Goal: Task Accomplishment & Management: Manage account settings

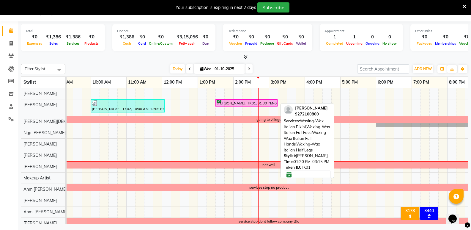
click at [223, 102] on div "Priya shukla, TK01, 01:30 PM-03:15 PM, Waxing-Wax Italian Bikini,Waxing-Wax Ita…" at bounding box center [246, 103] width 61 height 6
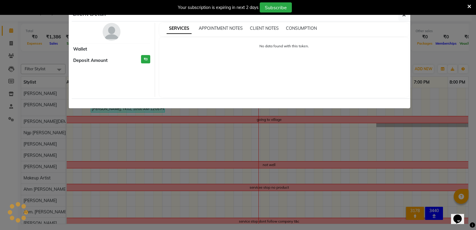
select select "6"
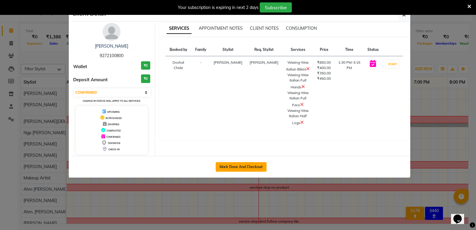
click at [232, 168] on button "Mark Done And Checkout" at bounding box center [241, 167] width 51 height 10
select select "service"
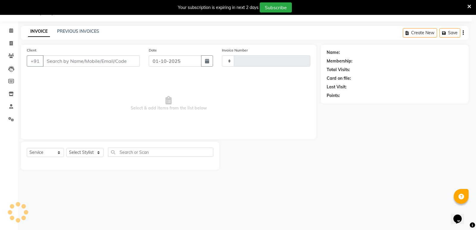
type input "1220"
select select "4929"
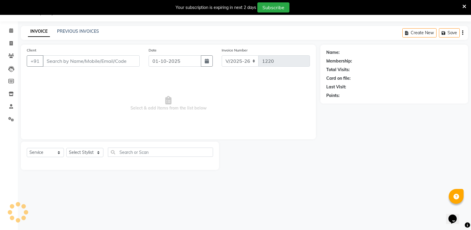
type input "9272100800"
select select "30479"
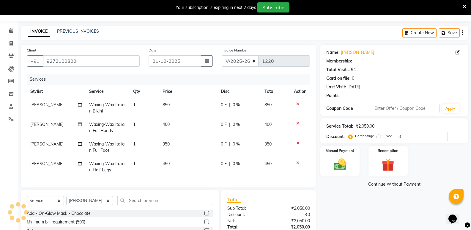
select select "1: Object"
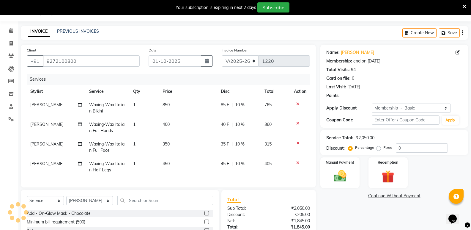
type input "10"
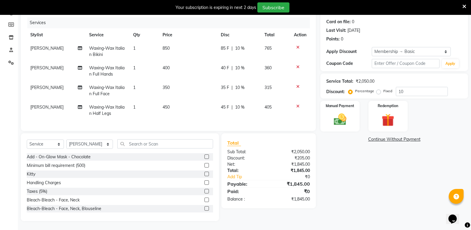
scroll to position [16, 0]
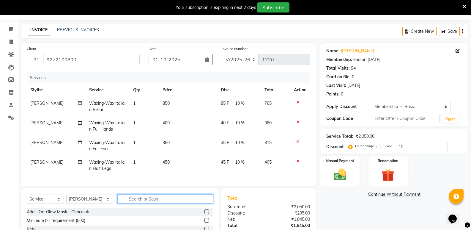
click at [137, 203] on input "text" at bounding box center [165, 198] width 96 height 9
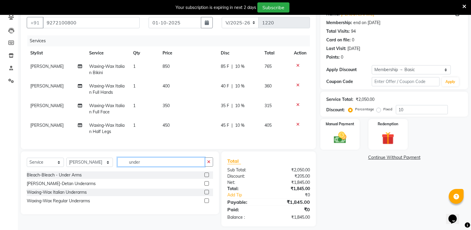
scroll to position [63, 0]
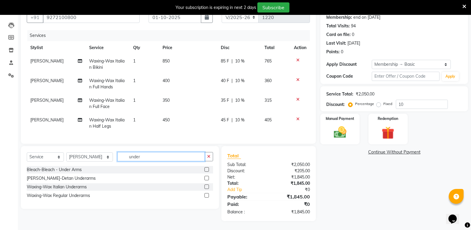
type input "under"
click at [207, 185] on label at bounding box center [207, 186] width 4 height 4
click at [207, 185] on input "checkbox" at bounding box center [207, 187] width 4 height 4
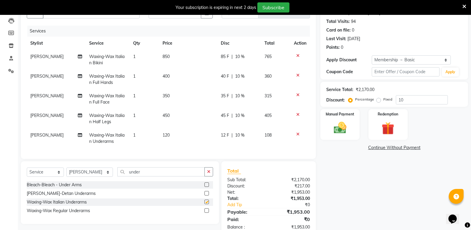
checkbox input "false"
click at [298, 95] on icon at bounding box center [298, 95] width 3 height 4
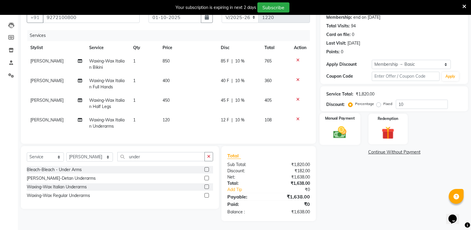
click at [344, 125] on img at bounding box center [340, 132] width 21 height 15
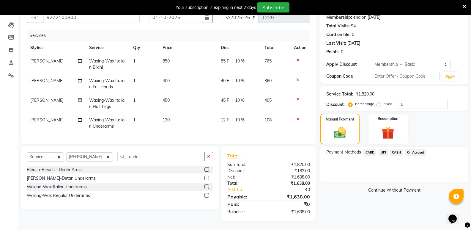
click at [394, 149] on span "CASH" at bounding box center [397, 152] width 13 height 7
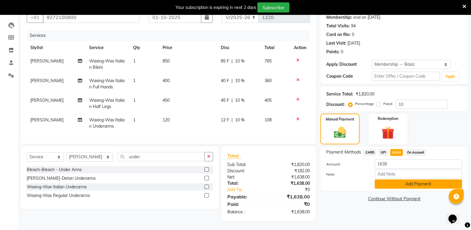
click at [392, 180] on button "Add Payment" at bounding box center [418, 183] width 87 height 9
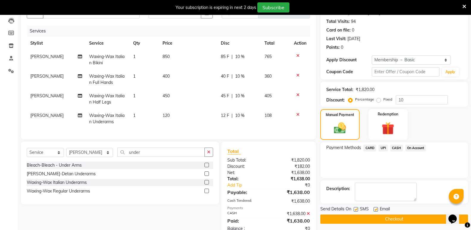
click at [378, 222] on button "Checkout" at bounding box center [395, 218] width 148 height 9
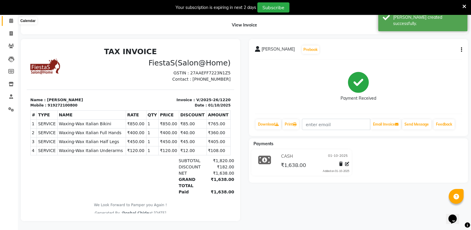
click at [8, 18] on span at bounding box center [11, 21] width 10 height 7
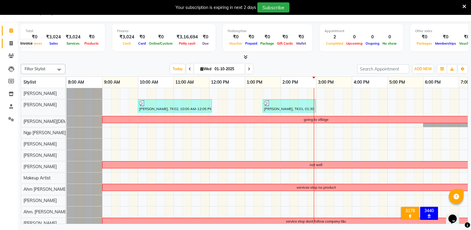
click at [15, 42] on span at bounding box center [11, 43] width 10 height 7
select select "4929"
select select "service"
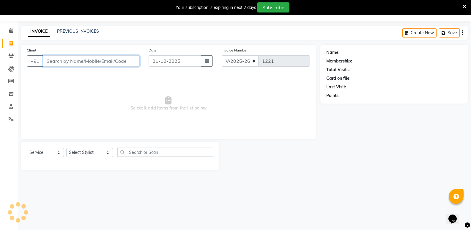
click at [93, 63] on input "Client" at bounding box center [91, 60] width 97 height 11
click at [49, 59] on input "Client" at bounding box center [91, 60] width 97 height 11
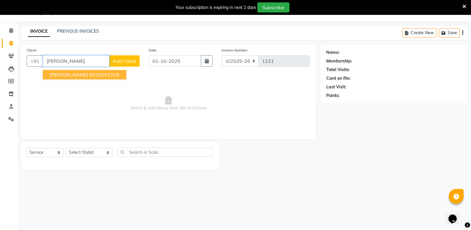
click at [90, 73] on ngb-highlight "9323001318" at bounding box center [105, 75] width 30 height 6
type input "9323001318"
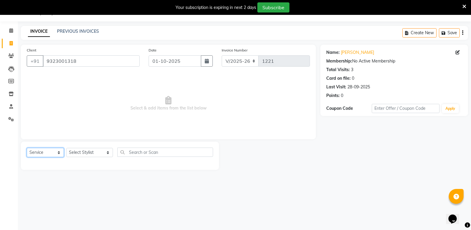
click at [45, 153] on select "Select Service Product Membership Package Voucher Prepaid Gift Card" at bounding box center [45, 152] width 37 height 9
click at [92, 152] on select "Select Stylist Aayush Shrivastava Ahm Dixita Vyas Ahm. Riddhi Thakor Ahm Rinkal…" at bounding box center [89, 152] width 47 height 9
select select "82617"
click at [66, 148] on select "Select Stylist Aayush Shrivastava Ahm Dixita Vyas Ahm. Riddhi Thakor Ahm Rinkal…" at bounding box center [89, 152] width 47 height 9
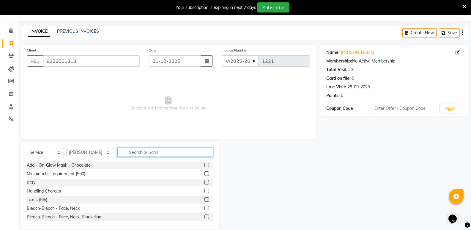
click at [144, 154] on input "text" at bounding box center [165, 152] width 96 height 9
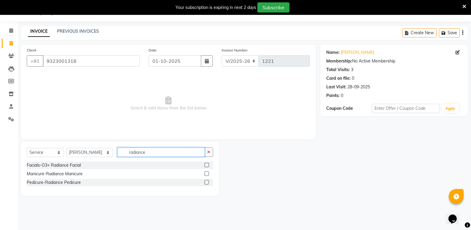
type input "radiance"
click at [205, 173] on label at bounding box center [207, 173] width 4 height 4
click at [205, 173] on input "checkbox" at bounding box center [207, 174] width 4 height 4
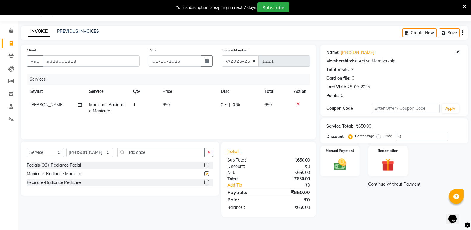
checkbox input "false"
click at [208, 181] on label at bounding box center [207, 182] width 4 height 4
click at [208, 181] on input "checkbox" at bounding box center [207, 183] width 4 height 4
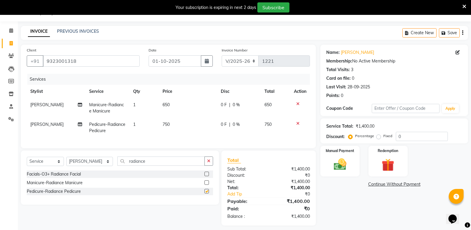
checkbox input "false"
drag, startPoint x: 157, startPoint y: 168, endPoint x: 89, endPoint y: 168, distance: 68.1
click at [89, 168] on div "Select Service Product Membership Package Voucher Prepaid Gift Card Select Styl…" at bounding box center [120, 163] width 187 height 14
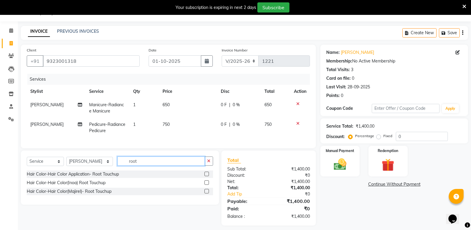
type input "root"
click at [205, 176] on label at bounding box center [207, 174] width 4 height 4
click at [205, 176] on input "checkbox" at bounding box center [207, 174] width 4 height 4
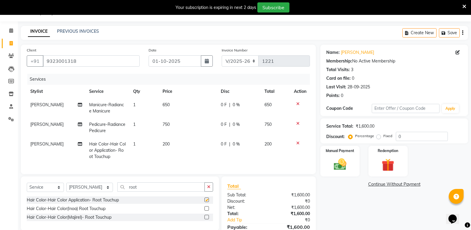
checkbox input "false"
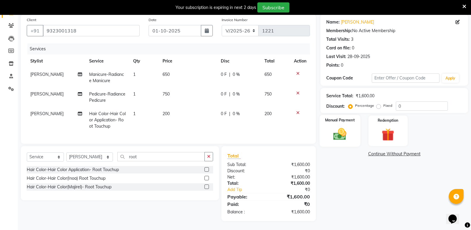
scroll to position [50, 0]
click at [347, 120] on div "Manual Payment" at bounding box center [340, 131] width 41 height 32
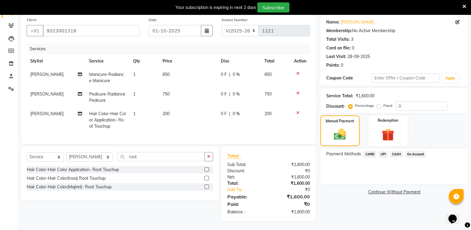
click at [396, 151] on span "CASH" at bounding box center [397, 154] width 13 height 7
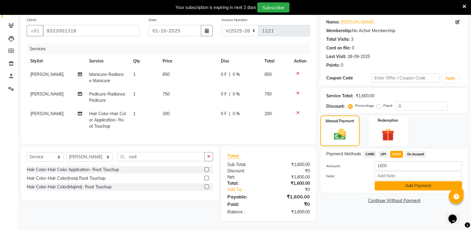
click at [397, 181] on button "Add Payment" at bounding box center [418, 185] width 87 height 9
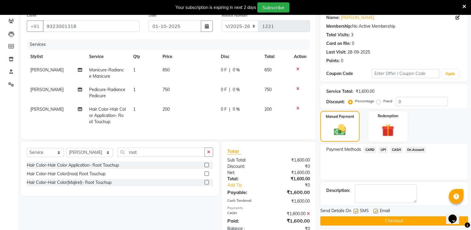
click at [378, 223] on button "Checkout" at bounding box center [395, 220] width 148 height 9
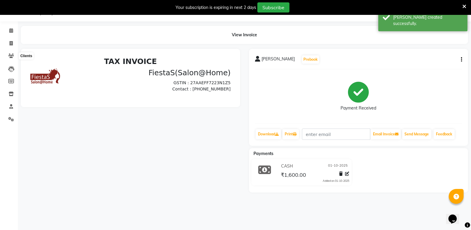
scroll to position [20, 0]
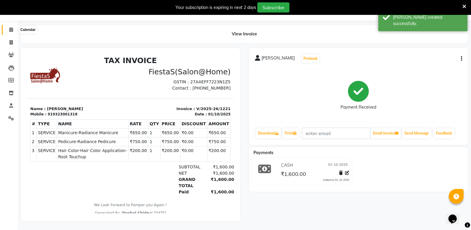
click at [9, 27] on icon at bounding box center [11, 29] width 4 height 4
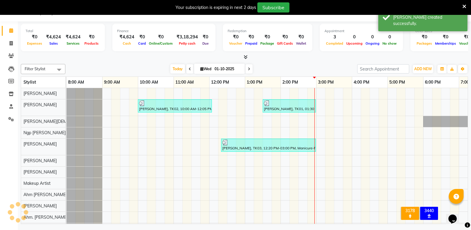
scroll to position [0, 94]
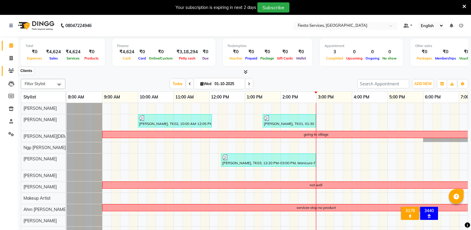
click at [11, 73] on icon at bounding box center [11, 70] width 6 height 4
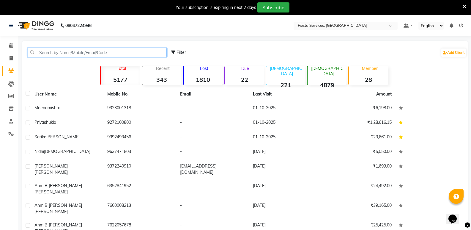
click at [127, 53] on input "text" at bounding box center [97, 52] width 139 height 9
paste input "96236 77305"
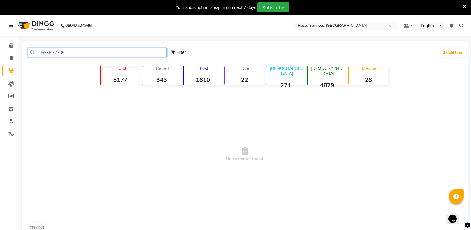
click at [53, 52] on input "96236 77305" at bounding box center [97, 52] width 139 height 9
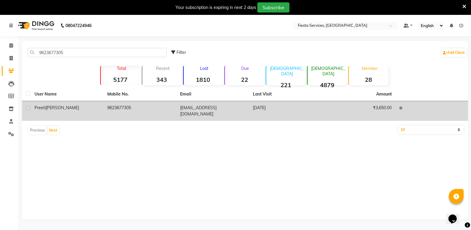
click at [74, 105] on div "Preeti Choudhari" at bounding box center [68, 108] width 66 height 6
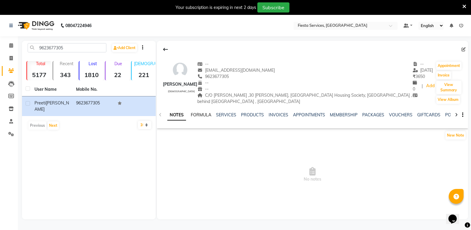
click at [199, 114] on link "FORMULA" at bounding box center [201, 114] width 21 height 5
click at [172, 116] on link "NOTES" at bounding box center [173, 114] width 13 height 5
drag, startPoint x: 71, startPoint y: 47, endPoint x: 22, endPoint y: 51, distance: 49.8
click at [22, 51] on main "9623677305 Add Client Total 5177 Recent 343 Lost 1810 Due 22 Male 221 Female 48…" at bounding box center [245, 134] width 454 height 187
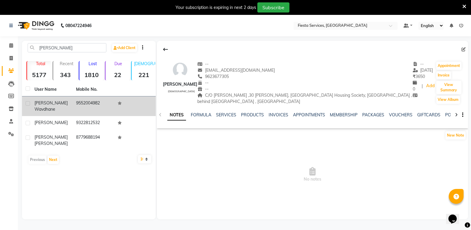
click at [53, 108] on span "Wavdhane" at bounding box center [45, 108] width 21 height 5
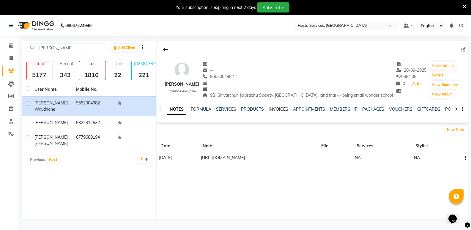
click at [274, 110] on link "INVOICES" at bounding box center [279, 108] width 20 height 5
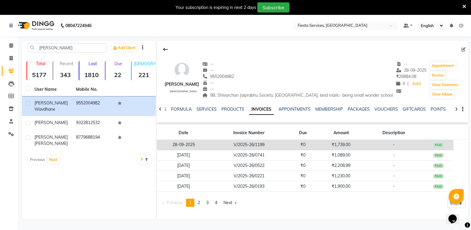
click at [208, 146] on td "28-09-2025" at bounding box center [183, 145] width 53 height 10
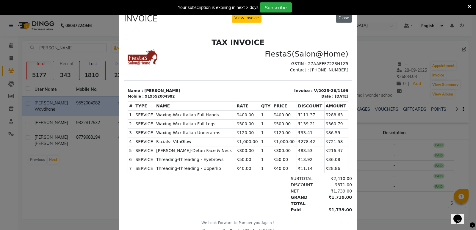
click at [342, 18] on button "Close" at bounding box center [344, 17] width 16 height 9
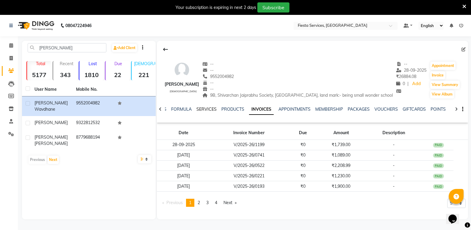
click at [202, 107] on link "SERVICES" at bounding box center [207, 108] width 20 height 5
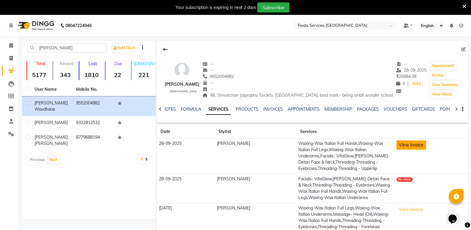
click at [405, 144] on button "View Invoice" at bounding box center [412, 144] width 30 height 9
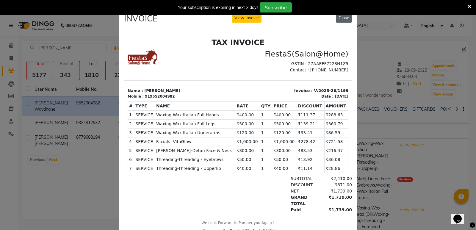
click at [342, 19] on button "Close" at bounding box center [344, 17] width 16 height 9
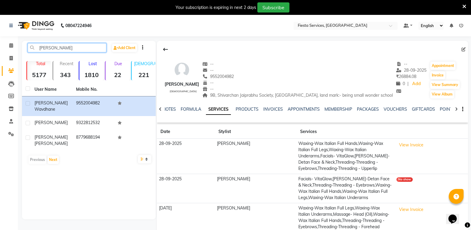
drag, startPoint x: 75, startPoint y: 46, endPoint x: 0, endPoint y: 47, distance: 74.7
click at [0, 47] on app-home "08047224946 Select Location × Fiesta Services, Nagpur Default Panel My Panel En…" at bounding box center [235, 167] width 471 height 304
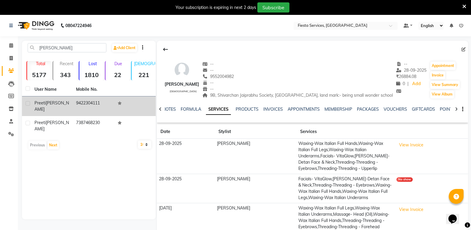
click at [69, 102] on div "Preeti Chaudhary" at bounding box center [52, 106] width 35 height 12
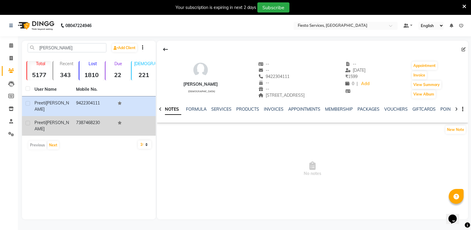
click at [59, 120] on div "Preeti Chaudhary" at bounding box center [52, 126] width 35 height 12
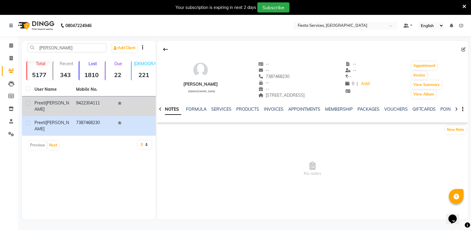
click at [82, 102] on td "9422304111" at bounding box center [94, 106] width 42 height 20
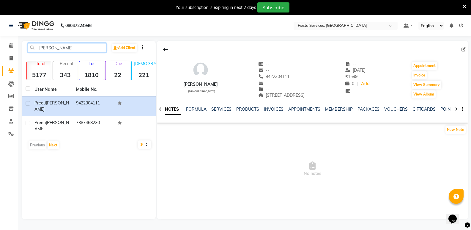
drag, startPoint x: 69, startPoint y: 47, endPoint x: 27, endPoint y: 48, distance: 41.6
click at [27, 48] on div "Preeti Chau" at bounding box center [67, 47] width 88 height 9
paste input "96236 77305"
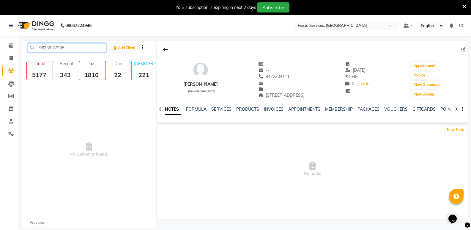
click at [53, 48] on input "96236 77305" at bounding box center [67, 47] width 79 height 9
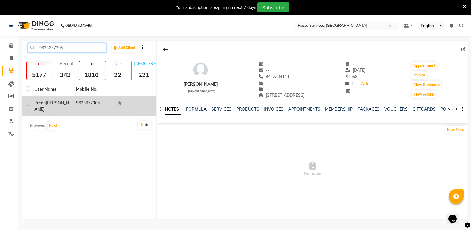
type input "9623677305"
click at [55, 104] on span "[PERSON_NAME]" at bounding box center [52, 106] width 35 height 12
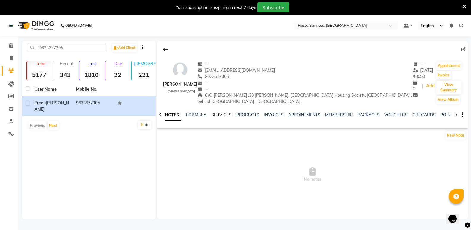
click at [223, 115] on link "SERVICES" at bounding box center [221, 114] width 20 height 5
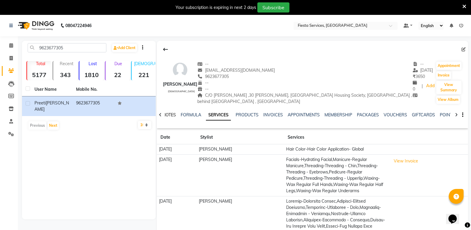
click at [171, 114] on link "NOTES" at bounding box center [169, 114] width 13 height 5
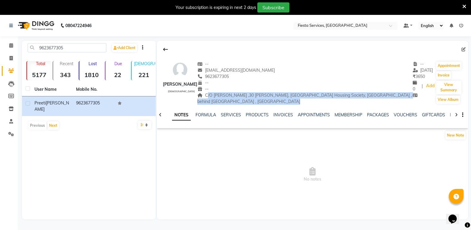
drag, startPoint x: 203, startPoint y: 95, endPoint x: 290, endPoint y: 99, distance: 86.7
click at [290, 99] on div "C/O Dr. Sumer Choudhary ,30 Suryodaya, Greater Nagpur Housing Society, new Verm…" at bounding box center [305, 98] width 215 height 12
copy span "C/O Dr. Sumer Choudhary ,30 Suryodaya, Greater Nagpur Housing Society, new Verm…"
click at [451, 66] on button "Appointment" at bounding box center [449, 66] width 25 height 8
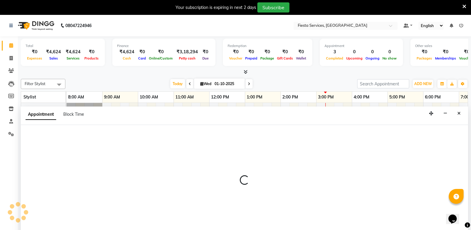
scroll to position [15, 0]
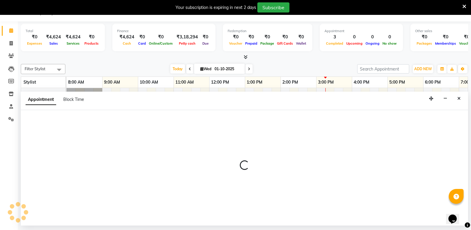
select select "540"
select select "tentative"
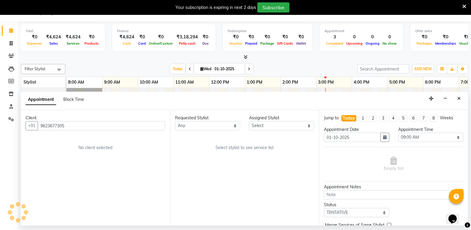
scroll to position [0, 98]
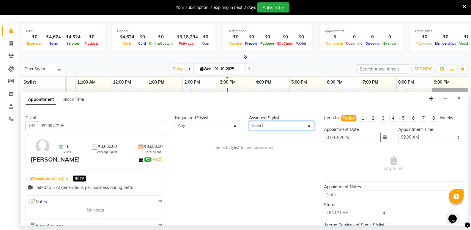
click at [269, 127] on select "Select Ahm Dixita Vyas Ahm. Riddhi Thakor Ahm Rinkal Thakor Ahm Ruma Sharma Ahm…" at bounding box center [281, 125] width 65 height 9
select select "82617"
click at [249, 121] on select "Select Ahm Dixita Vyas Ahm. Riddhi Thakor Ahm Rinkal Thakor Ahm Ruma Sharma Ahm…" at bounding box center [281, 125] width 65 height 9
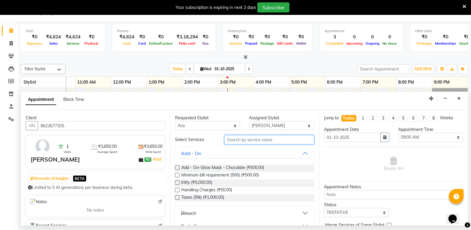
click at [242, 142] on input "text" at bounding box center [270, 139] width 90 height 9
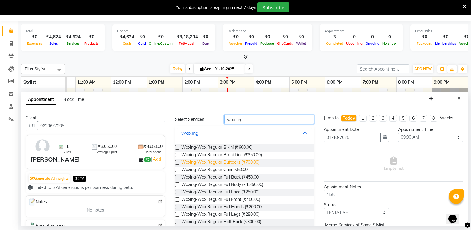
scroll to position [30, 0]
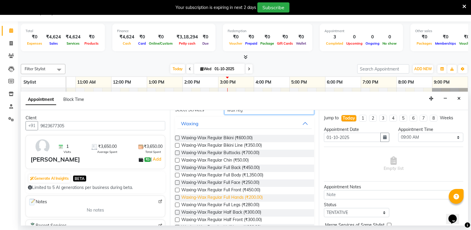
type input "wax reg"
click at [232, 195] on span "Waxing-Wax Regular Full Hands (₹200.00)" at bounding box center [222, 197] width 82 height 7
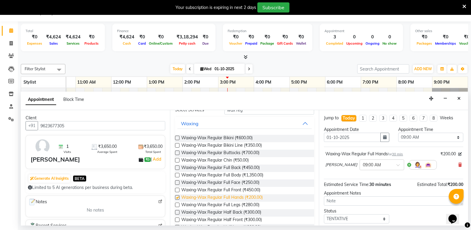
checkbox input "false"
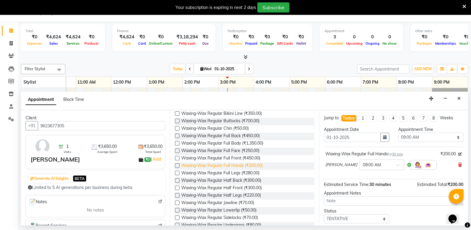
scroll to position [82, 0]
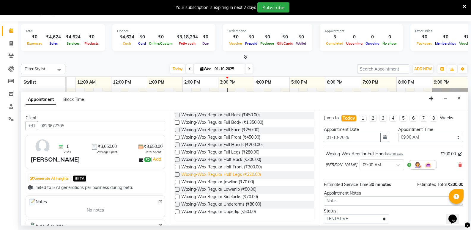
click at [234, 175] on span "Waxing-Wax Regular Half Legs (₹220.00)" at bounding box center [221, 174] width 80 height 7
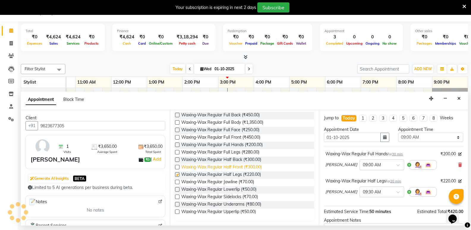
checkbox input "false"
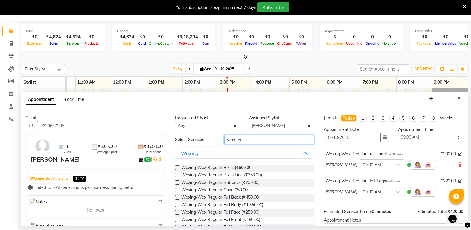
drag, startPoint x: 251, startPoint y: 141, endPoint x: 218, endPoint y: 145, distance: 33.6
click at [218, 145] on div "Select Services wax reg Waxing Waxing-Wax Regular Bikini (₹600.00) Waxing-Wax R…" at bounding box center [245, 219] width 140 height 168
type input "thread"
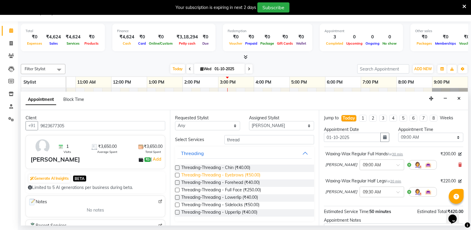
click at [235, 176] on span "Threading-Threading - Eyebrows (₹50.00)" at bounding box center [220, 175] width 79 height 7
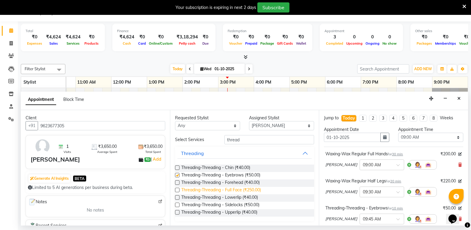
checkbox input "false"
click at [232, 212] on span "Threading-Threading - Upperlip (₹40.00)" at bounding box center [219, 212] width 76 height 7
checkbox input "false"
click at [236, 184] on span "Threading-Threading - Forehead (₹40.00)" at bounding box center [220, 182] width 79 height 7
checkbox input "false"
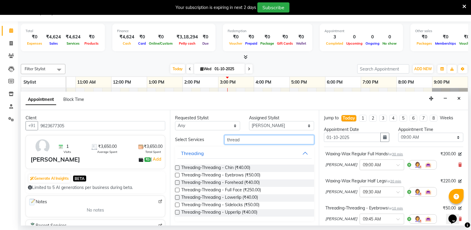
drag, startPoint x: 252, startPoint y: 139, endPoint x: 222, endPoint y: 144, distance: 29.9
click at [222, 144] on div "Select Services thread Threading Threading-Threading - Chin (₹40.00) Threading-…" at bounding box center [245, 178] width 140 height 86
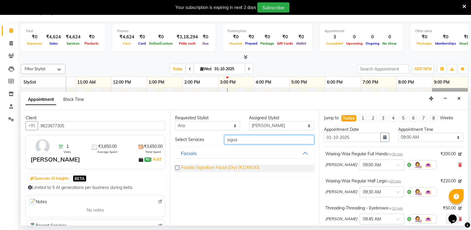
type input "signa"
click at [236, 172] on span "Facials-Signature Facial (Dry) (₹2,000.00)" at bounding box center [220, 167] width 78 height 7
checkbox input "false"
drag, startPoint x: 273, startPoint y: 137, endPoint x: 211, endPoint y: 147, distance: 63.2
click at [211, 147] on div "Select Services signa Facials Facials-Signature Facial (Dry) (₹2,000.00)" at bounding box center [245, 156] width 140 height 42
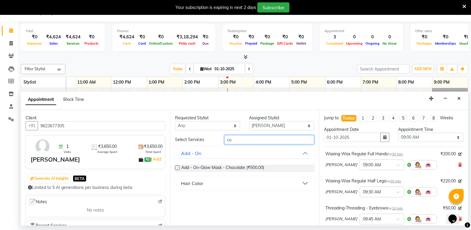
type input "c"
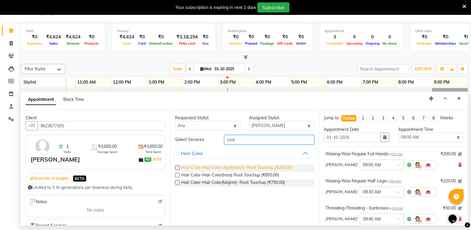
type input "root"
click at [245, 167] on span "Hair Color-Hair Color Application- Root Touchup (₹200.00)" at bounding box center [236, 167] width 111 height 7
checkbox input "false"
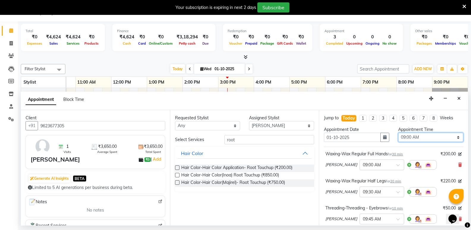
click at [420, 137] on select "Select 09:00 AM 09:15 AM 09:30 AM 09:45 AM 10:00 AM 10:15 AM 10:30 AM 10:45 AM …" at bounding box center [431, 137] width 65 height 9
select select "1020"
click at [399, 133] on select "Select 09:00 AM 09:15 AM 09:30 AM 09:45 AM 10:00 AM 10:15 AM 10:30 AM 10:45 AM …" at bounding box center [431, 137] width 65 height 9
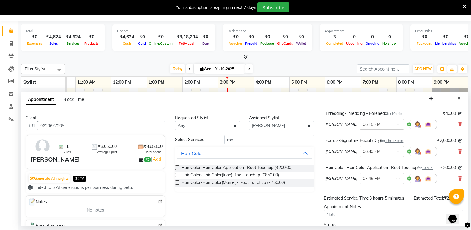
scroll to position [204, 0]
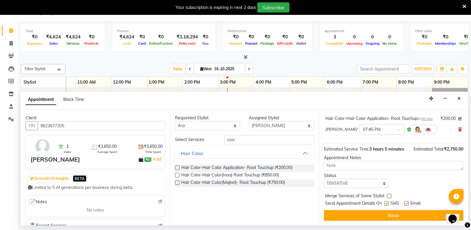
click at [390, 195] on label at bounding box center [389, 196] width 4 height 4
click at [390, 195] on input "checkbox" at bounding box center [389, 197] width 4 height 4
checkbox input "true"
click at [364, 166] on textarea at bounding box center [394, 165] width 140 height 9
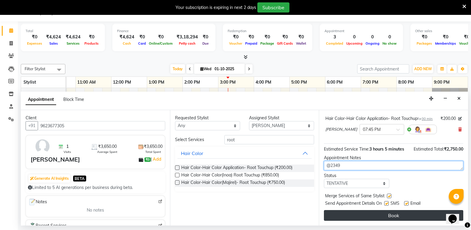
type textarea "@2349"
click at [404, 212] on button "Book" at bounding box center [394, 215] width 140 height 11
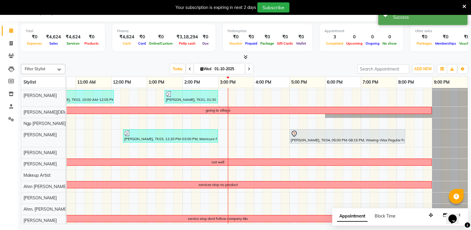
scroll to position [0, 0]
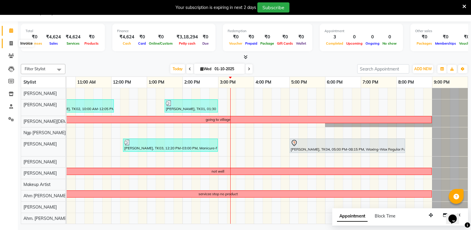
click at [13, 43] on span at bounding box center [11, 43] width 10 height 7
select select "service"
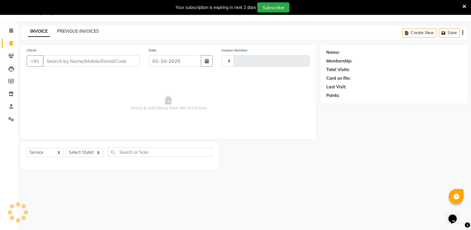
type input "1222"
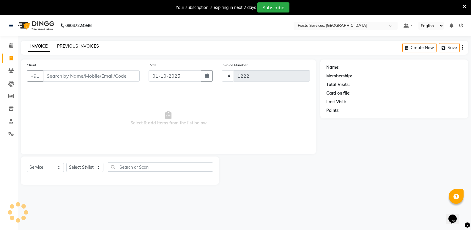
select select "4929"
click at [84, 47] on link "PREVIOUS INVOICES" at bounding box center [78, 45] width 42 height 5
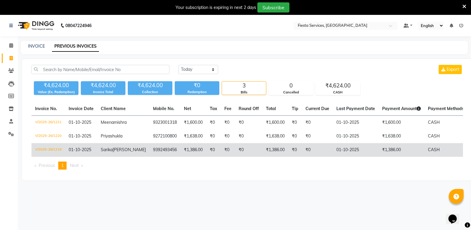
click at [107, 152] on span "Sarika" at bounding box center [107, 149] width 12 height 5
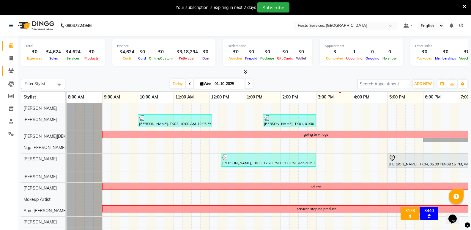
click at [7, 66] on link "Clients" at bounding box center [9, 71] width 14 height 10
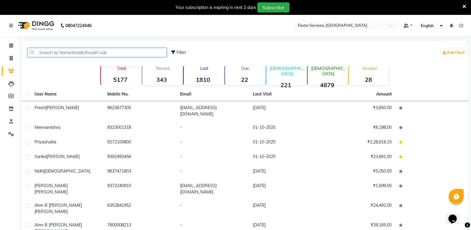
click at [55, 54] on input "text" at bounding box center [97, 52] width 139 height 9
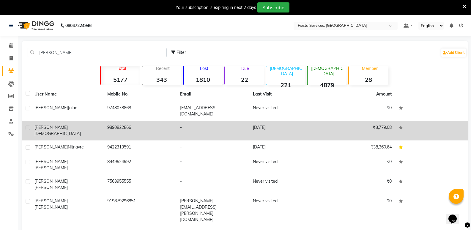
click at [47, 131] on span "jain" at bounding box center [58, 133] width 46 height 5
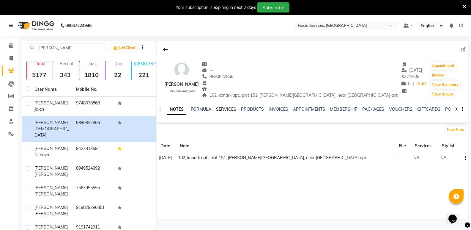
click at [231, 109] on link "SERVICES" at bounding box center [226, 108] width 20 height 5
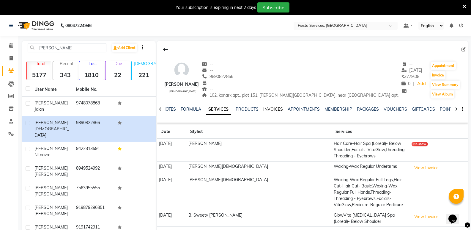
click at [259, 109] on link "INVOICES" at bounding box center [274, 108] width 20 height 5
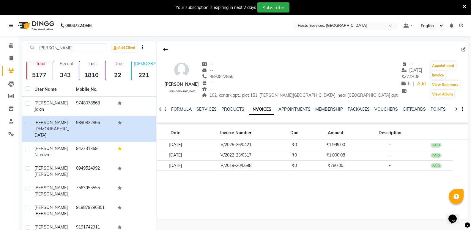
click at [201, 105] on div "NOTES FORMULA SERVICES PRODUCTS INVOICES APPOINTMENTS MEMBERSHIP PACKAGES VOUCH…" at bounding box center [312, 109] width 311 height 21
click at [201, 108] on link "SERVICES" at bounding box center [207, 108] width 20 height 5
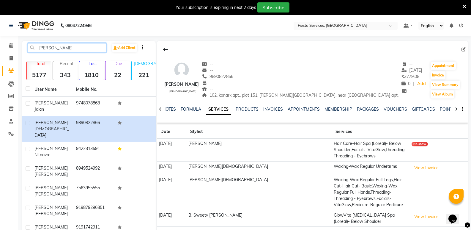
drag, startPoint x: 57, startPoint y: 48, endPoint x: 33, endPoint y: 47, distance: 23.8
click at [33, 47] on input "Shalini" at bounding box center [67, 47] width 79 height 9
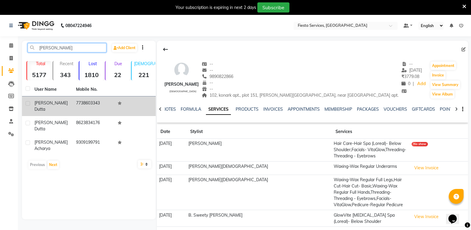
type input "Sagarika"
click at [45, 106] on span "Dutta" at bounding box center [40, 108] width 11 height 5
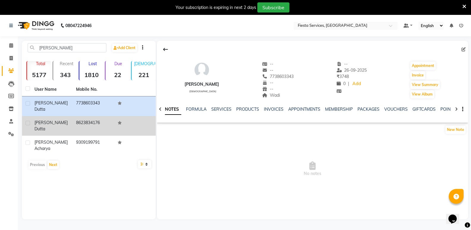
click at [40, 120] on span "Sagarika" at bounding box center [51, 122] width 33 height 5
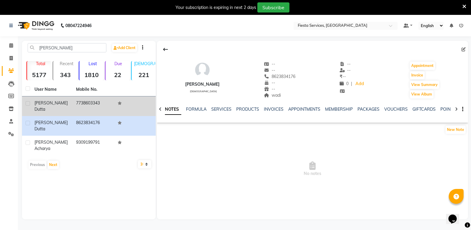
click at [48, 100] on td "Sagarika Dutta" at bounding box center [52, 106] width 42 height 20
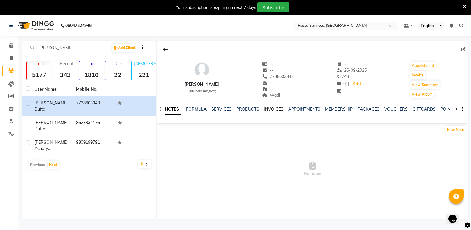
click at [259, 108] on link "INVOICES" at bounding box center [274, 108] width 20 height 5
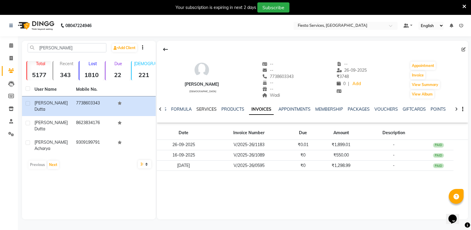
click at [205, 109] on link "SERVICES" at bounding box center [207, 108] width 20 height 5
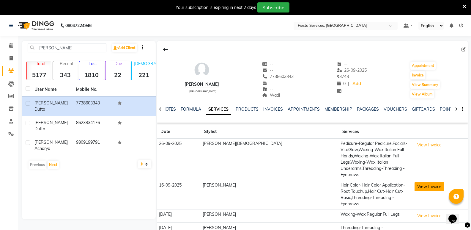
click at [259, 182] on button "View Invoice" at bounding box center [430, 186] width 30 height 9
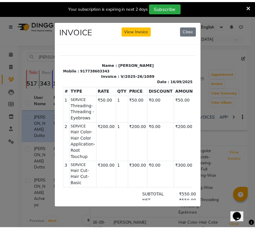
scroll to position [104, 0]
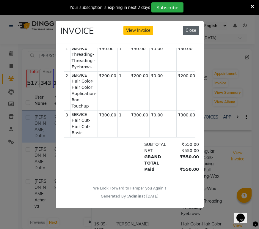
click at [188, 26] on button "Close" at bounding box center [191, 30] width 16 height 9
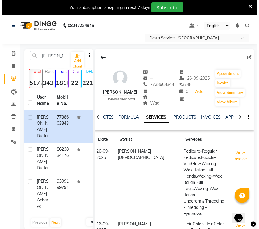
scroll to position [30, 0]
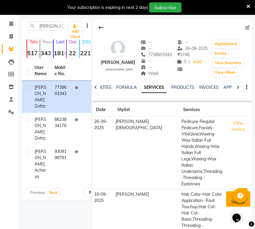
click at [226, 192] on button "View Invoice" at bounding box center [238, 199] width 24 height 15
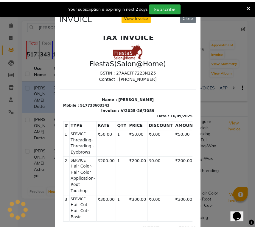
scroll to position [0, 0]
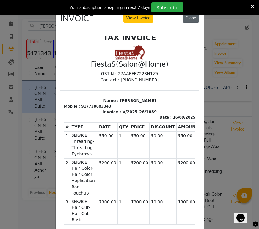
click at [188, 18] on button "Close" at bounding box center [191, 17] width 16 height 9
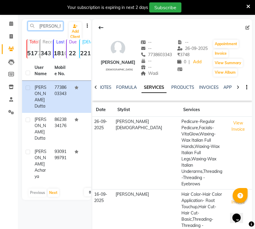
click at [53, 27] on input "Sagarika" at bounding box center [45, 25] width 35 height 9
drag, startPoint x: 56, startPoint y: 25, endPoint x: 23, endPoint y: 26, distance: 33.0
click at [23, 26] on div "Sagarika" at bounding box center [45, 25] width 44 height 9
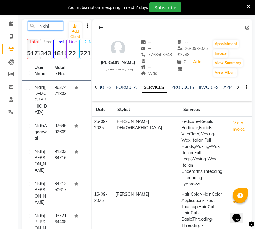
type input "Nidhi"
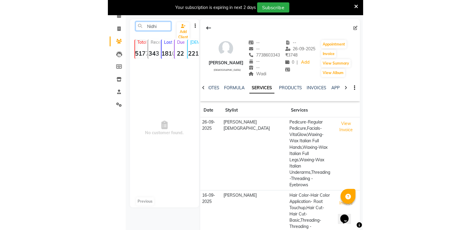
scroll to position [23, 0]
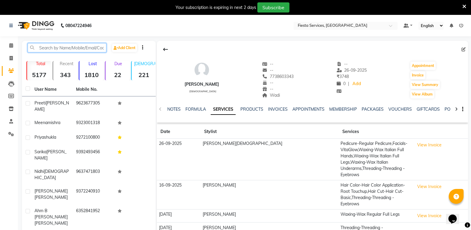
click at [56, 48] on input "text" at bounding box center [67, 47] width 79 height 9
type input "M"
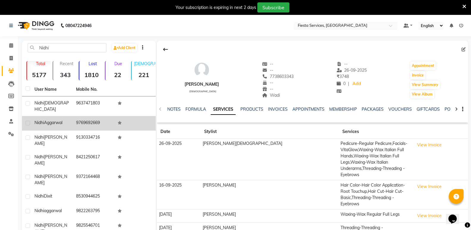
click at [51, 120] on span "Aggarwal" at bounding box center [53, 122] width 18 height 5
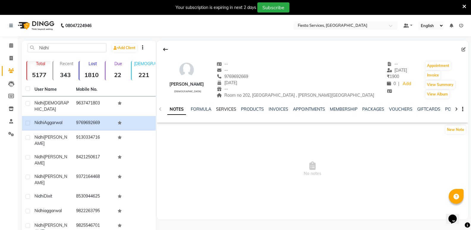
click at [224, 108] on link "SERVICES" at bounding box center [226, 108] width 20 height 5
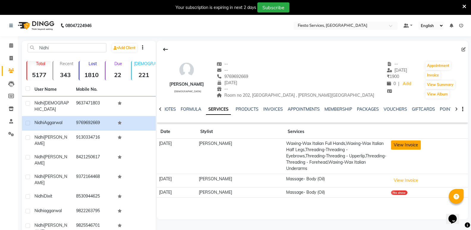
click at [405, 144] on button "View Invoice" at bounding box center [406, 144] width 30 height 9
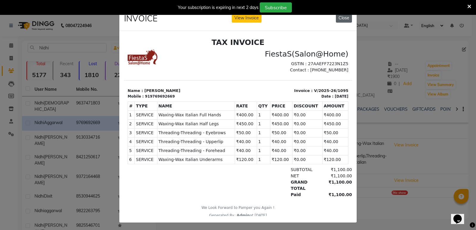
click at [341, 20] on button "Close" at bounding box center [344, 17] width 16 height 9
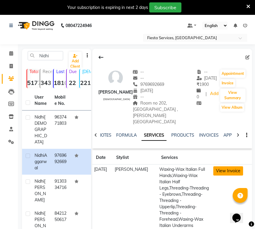
click at [237, 167] on button "View Invoice" at bounding box center [228, 171] width 30 height 9
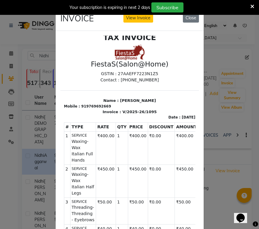
scroll to position [147, 0]
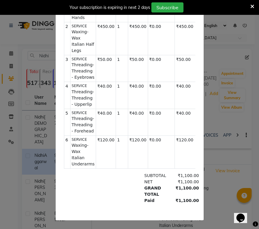
click at [253, 6] on icon at bounding box center [252, 6] width 4 height 5
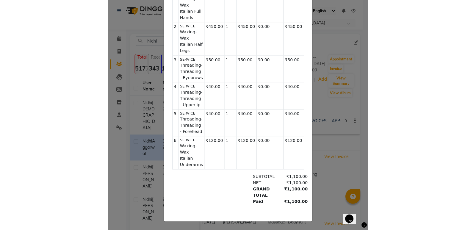
scroll to position [0, 0]
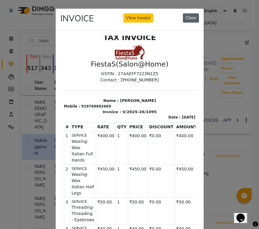
click at [191, 16] on button "Close" at bounding box center [191, 17] width 16 height 9
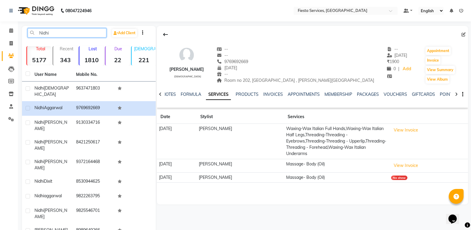
drag, startPoint x: 55, startPoint y: 35, endPoint x: 39, endPoint y: 35, distance: 15.5
click at [39, 35] on input "Nidhi" at bounding box center [67, 32] width 79 height 9
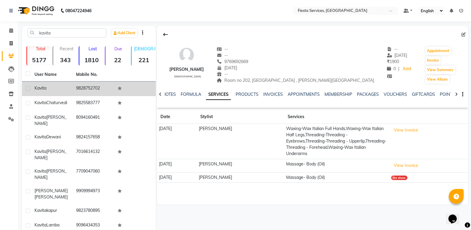
click at [48, 90] on div "kavita" at bounding box center [52, 88] width 35 height 6
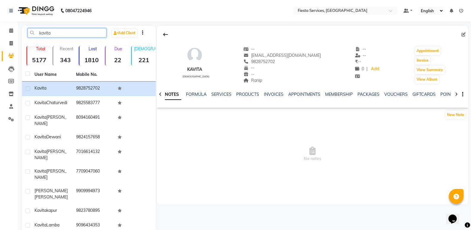
drag, startPoint x: 64, startPoint y: 32, endPoint x: 0, endPoint y: 38, distance: 64.3
click at [0, 38] on app-home "08047224946 Select Location × Fiesta Services, Nagpur Default Panel My Panel En…" at bounding box center [235, 139] width 471 height 278
paste input "98237 80895"
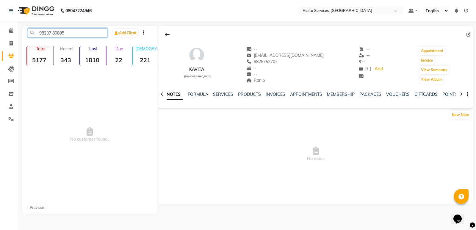
click at [52, 33] on input "98237 80895" at bounding box center [68, 32] width 80 height 9
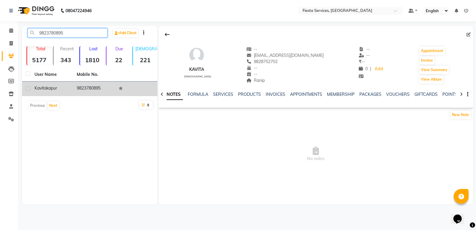
type input "9823780895"
click at [75, 90] on td "9823780895" at bounding box center [94, 89] width 42 height 15
